Goal: Task Accomplishment & Management: Use online tool/utility

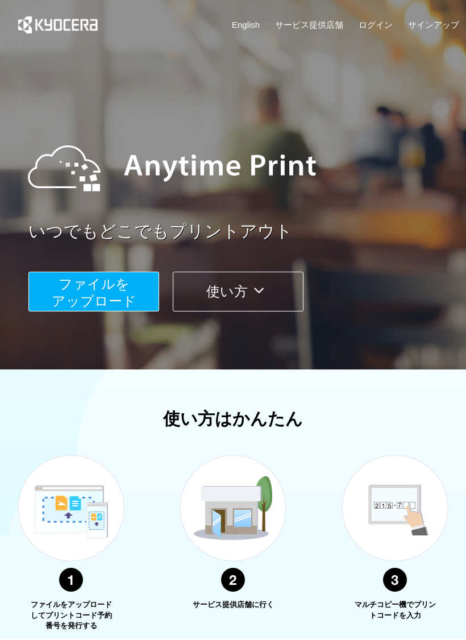
click at [111, 287] on span "ファイルを ​​アップロード" at bounding box center [94, 292] width 85 height 32
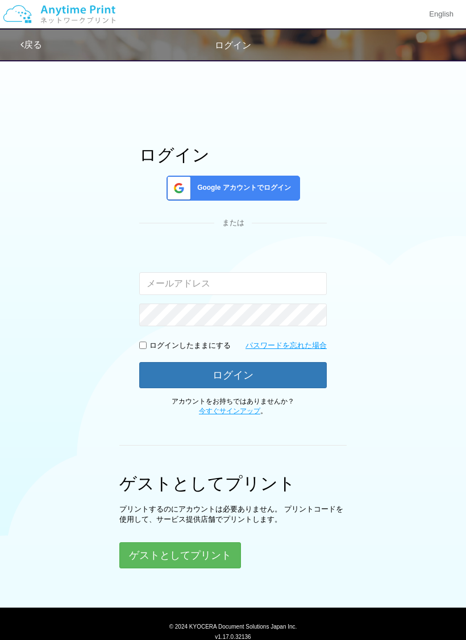
click at [280, 189] on span "Google アカウントでログイン" at bounding box center [242, 188] width 98 height 10
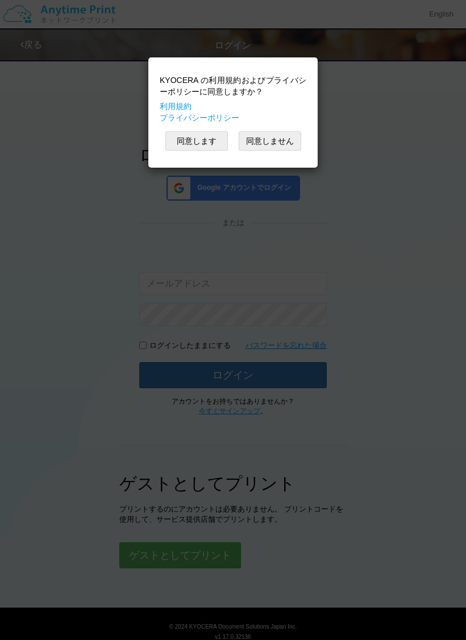
click at [222, 140] on button "同意します" at bounding box center [196, 140] width 63 height 19
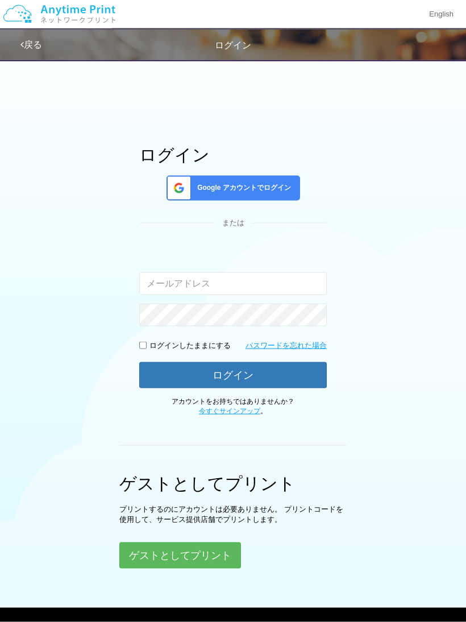
scroll to position [18, 0]
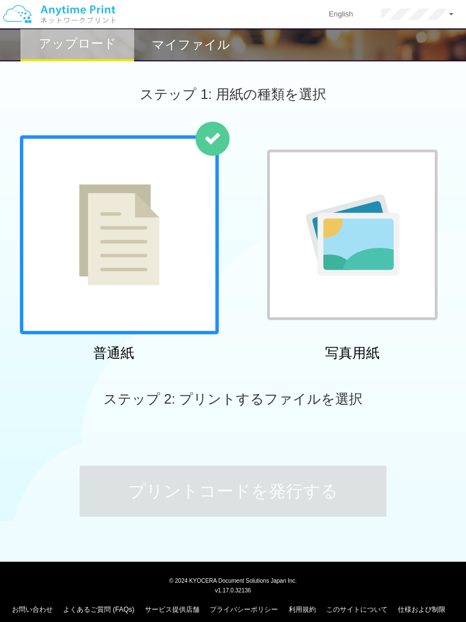
click at [193, 271] on div at bounding box center [119, 234] width 199 height 199
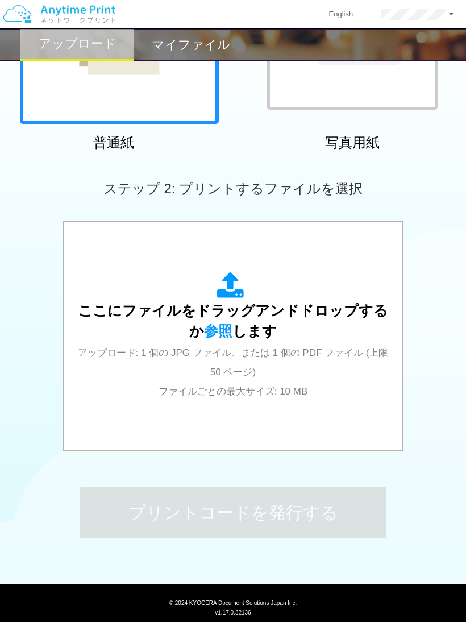
scroll to position [209, 0]
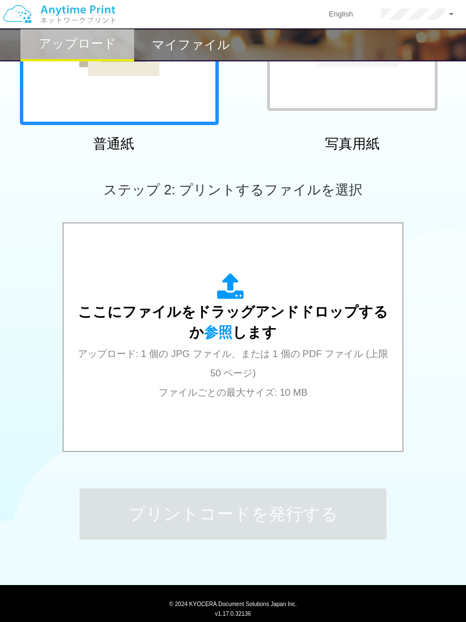
click at [326, 371] on div "ここにファイルをドラッグアンドドロップするか 参照 します アップロード: 1 個の JPG ファイル、または 1 個の PDF ファイル (上限 50 ペー…" at bounding box center [233, 337] width 316 height 129
click at [343, 349] on span "アップロード: 1 個の JPG ファイル、または 1 個の PDF ファイル (上限 50 ページ) ファイルごとの最大サイズ: 10 MB" at bounding box center [233, 374] width 311 height 50
click at [221, 337] on span "参照" at bounding box center [218, 332] width 28 height 16
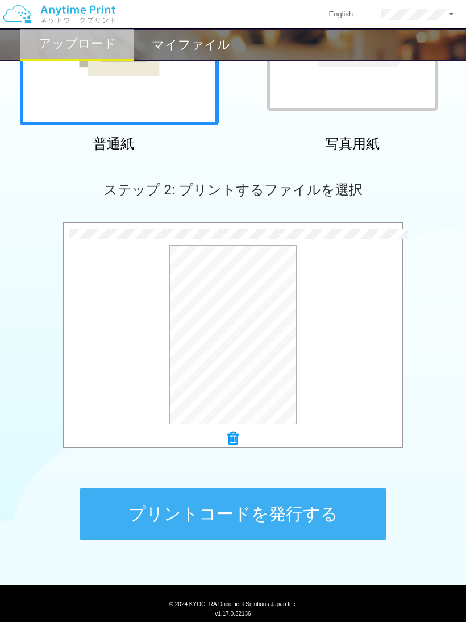
click at [338, 522] on button "プリントコードを発行する" at bounding box center [233, 513] width 307 height 51
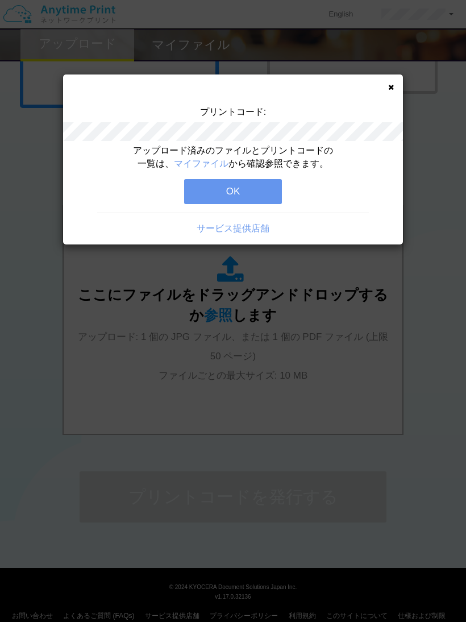
scroll to position [226, 0]
